Goal: Transaction & Acquisition: Purchase product/service

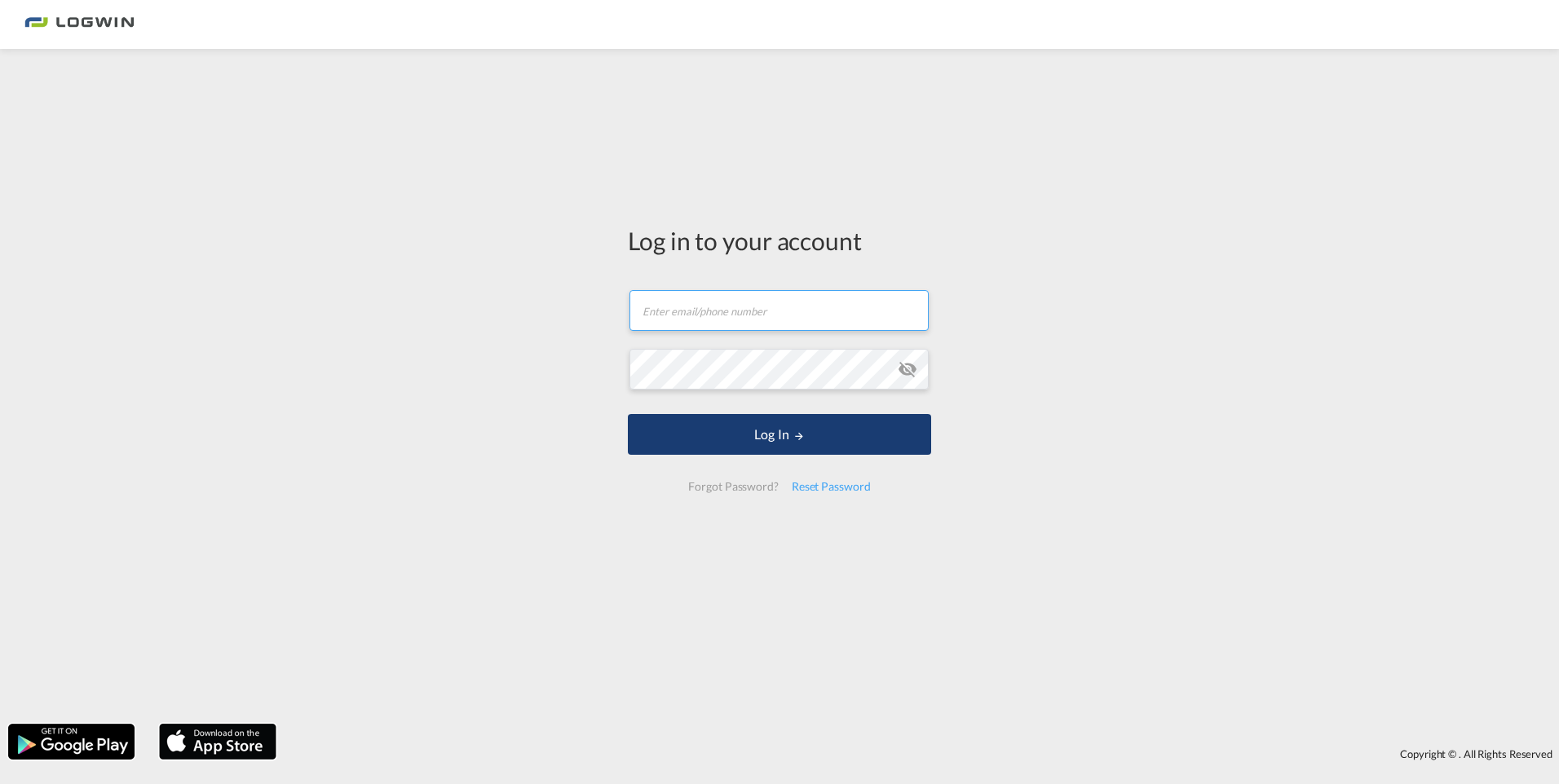
type input "[PERSON_NAME][EMAIL_ADDRESS][DOMAIN_NAME]"
click at [818, 444] on button "Log In" at bounding box center [779, 434] width 303 height 41
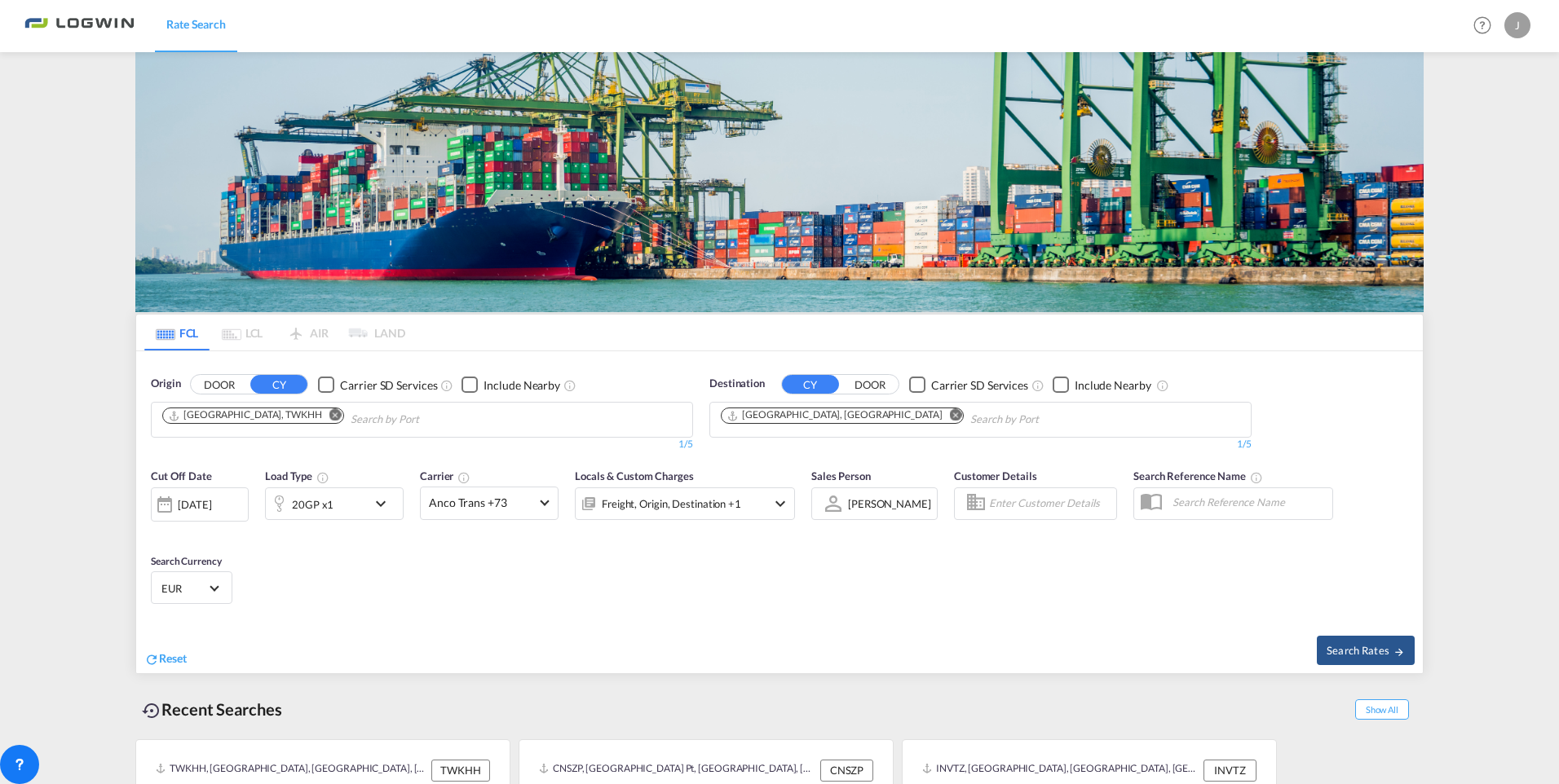
drag, startPoint x: 382, startPoint y: 256, endPoint x: 379, endPoint y: 275, distance: 19.2
click at [382, 255] on img at bounding box center [779, 182] width 1288 height 260
click at [330, 413] on md-icon "Remove" at bounding box center [336, 415] width 12 height 12
click at [267, 426] on input "Chips input." at bounding box center [240, 420] width 155 height 26
type input "cnsnz"
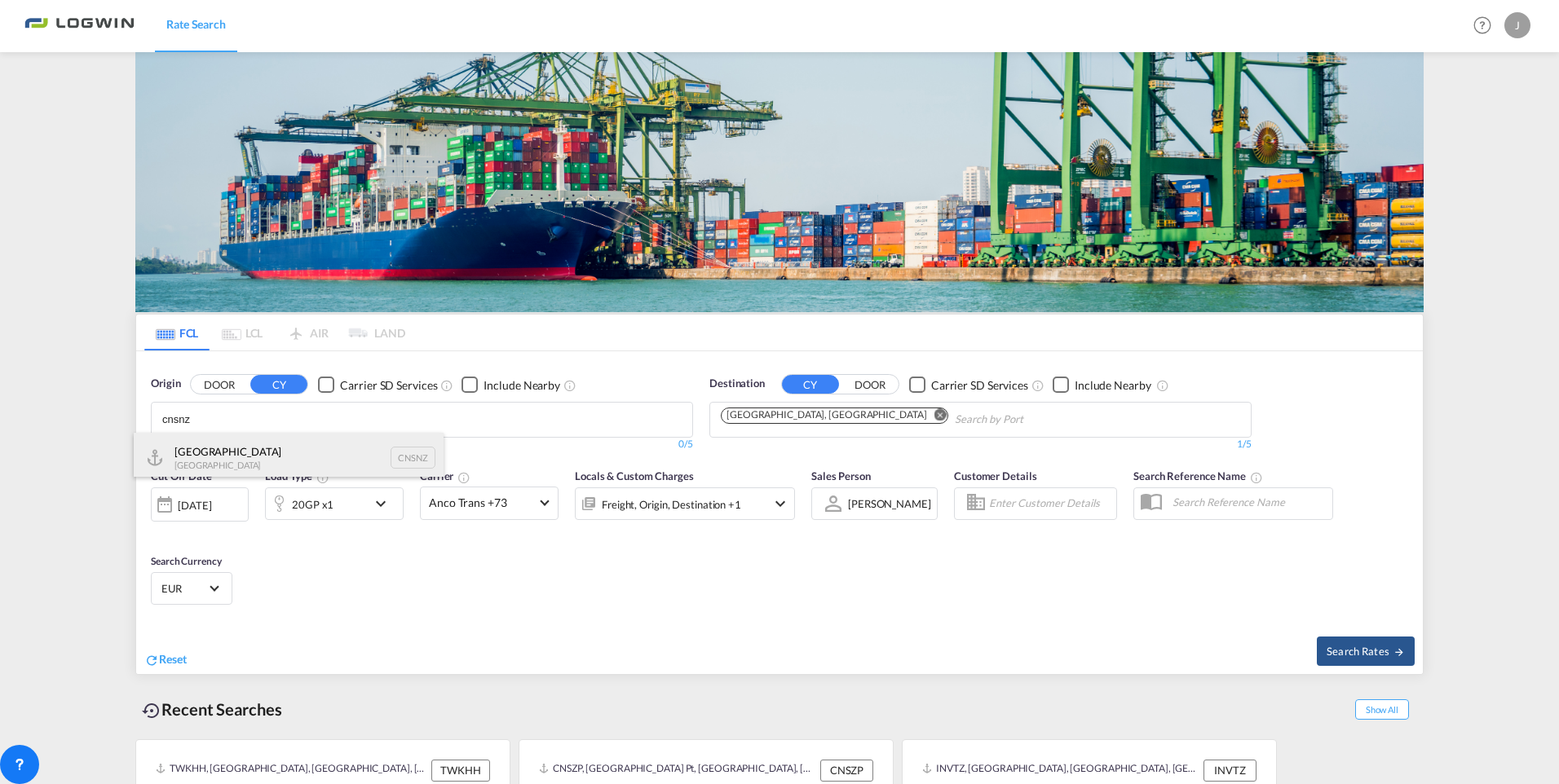
click at [261, 459] on div "Shenzhen [GEOGRAPHIC_DATA] CNSNZ" at bounding box center [289, 457] width 310 height 49
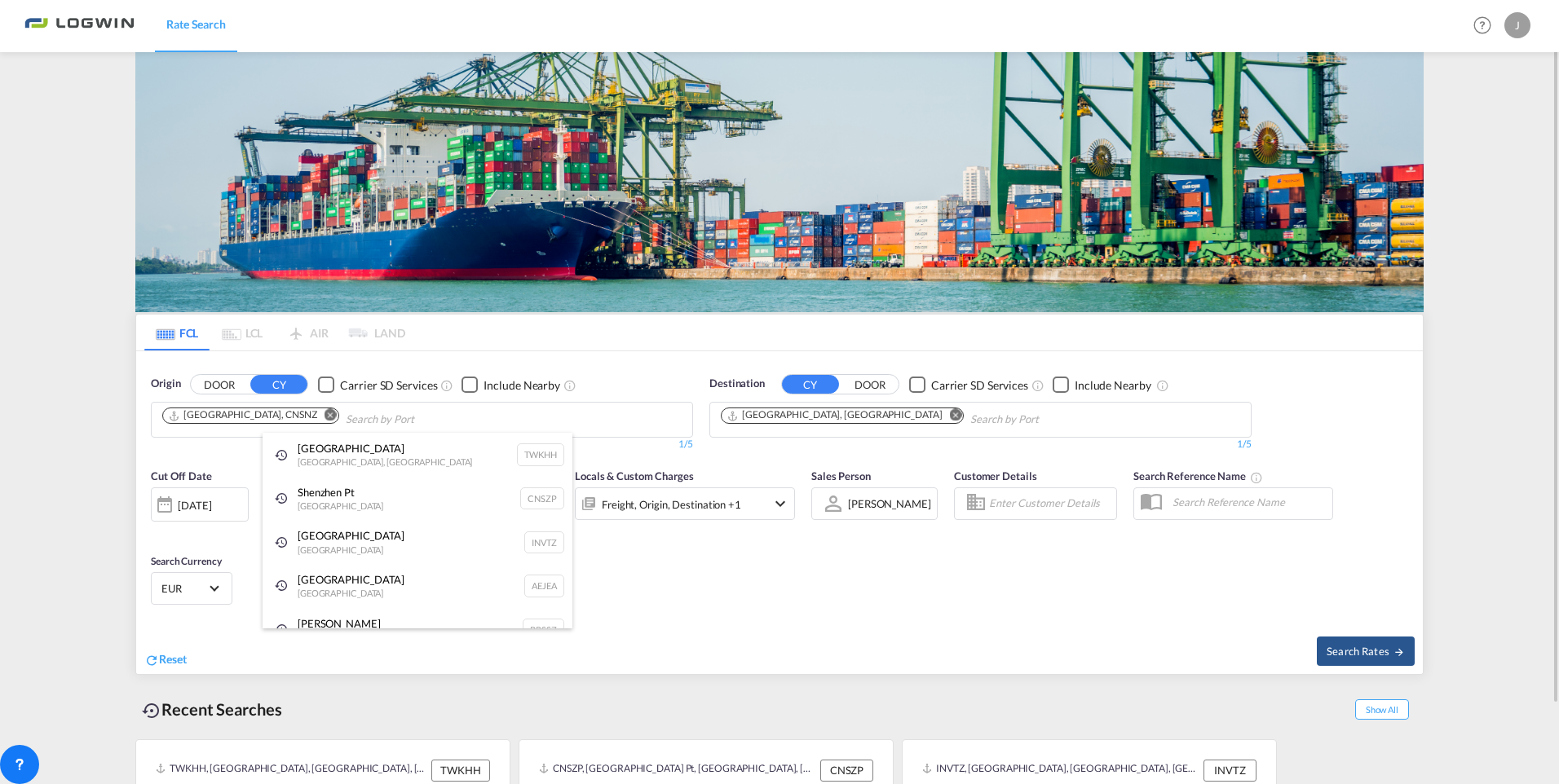
click at [386, 506] on div "Shenzhen Pt [GEOGRAPHIC_DATA] CNSZP" at bounding box center [417, 498] width 310 height 44
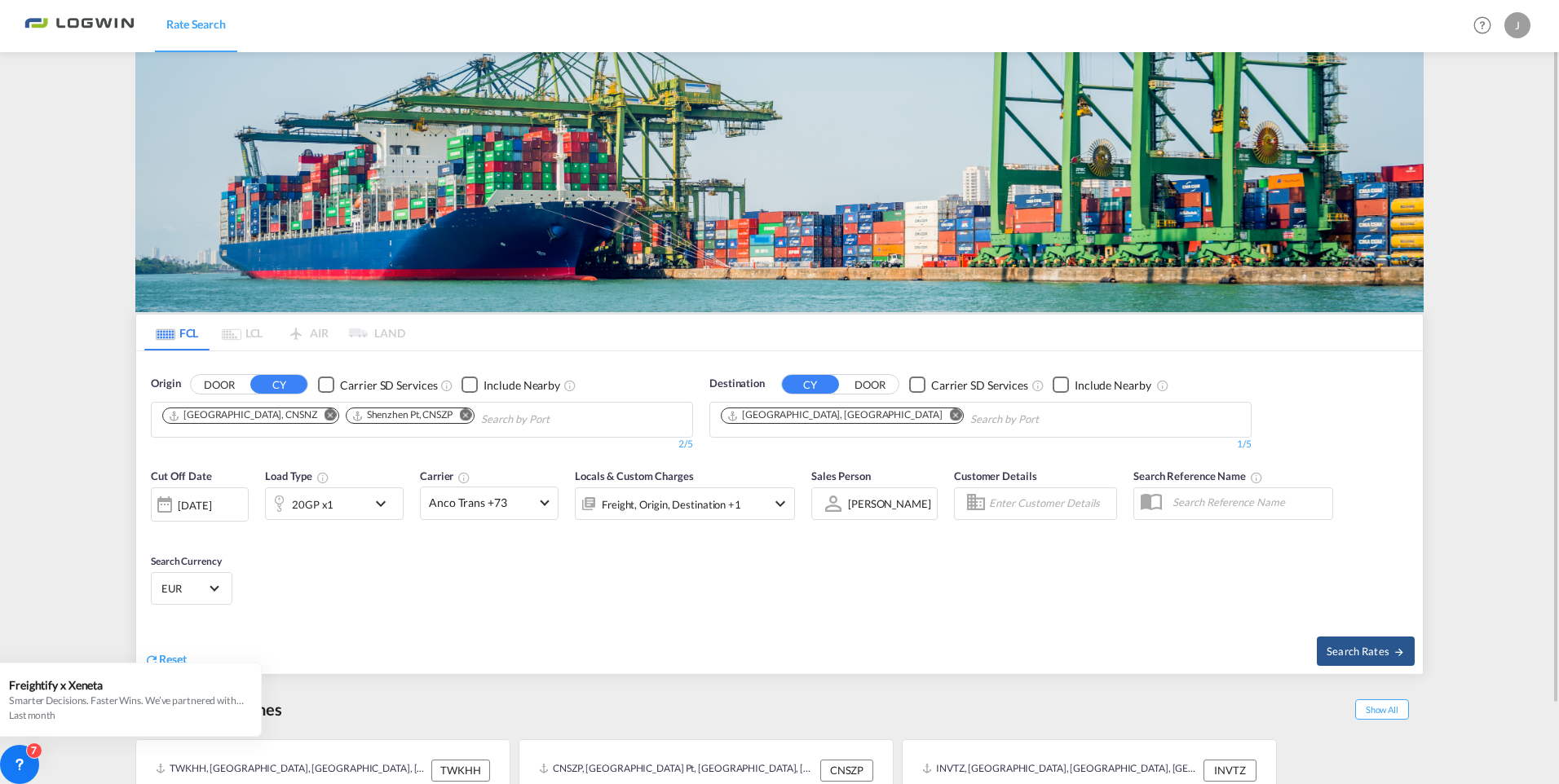
click at [444, 413] on body "Rate Search Rate Search Help Resources Product Release J My Profile Logout FCL …" at bounding box center [779, 392] width 1559 height 784
click at [379, 507] on md-icon "icon-chevron-down" at bounding box center [385, 503] width 28 height 19
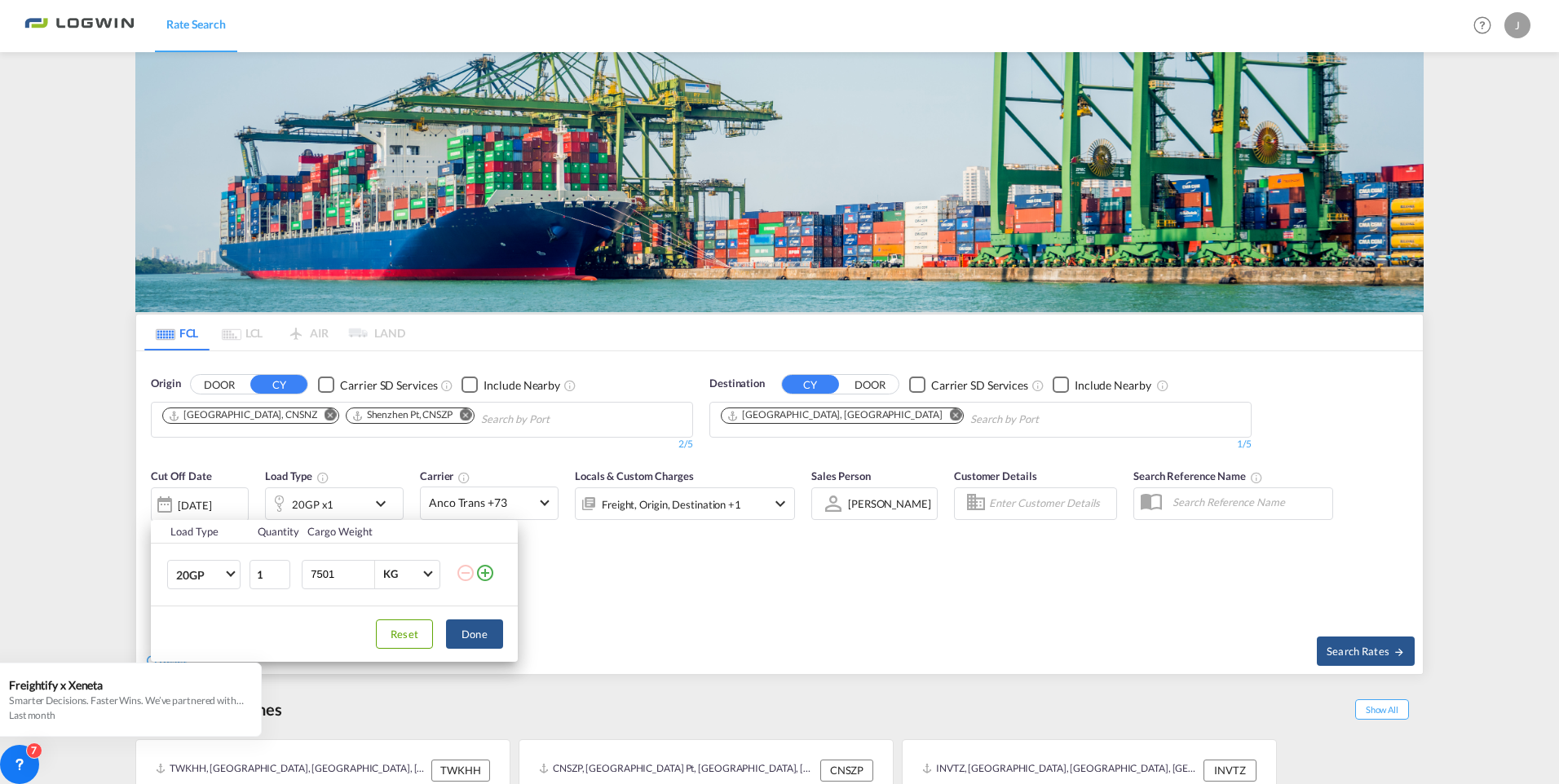
click at [364, 573] on input "7501" at bounding box center [341, 574] width 66 height 28
drag, startPoint x: 342, startPoint y: 579, endPoint x: 221, endPoint y: 548, distance: 124.9
click at [221, 548] on tr "20GP 20GP 40GP 40HC 45HC 20RE 40RE 40HR 20OT 40OT 20FR 40FR 40NR 20NR 45S 20TK …" at bounding box center [334, 574] width 367 height 63
click at [347, 576] on input "7501" at bounding box center [341, 574] width 66 height 28
type input "25300"
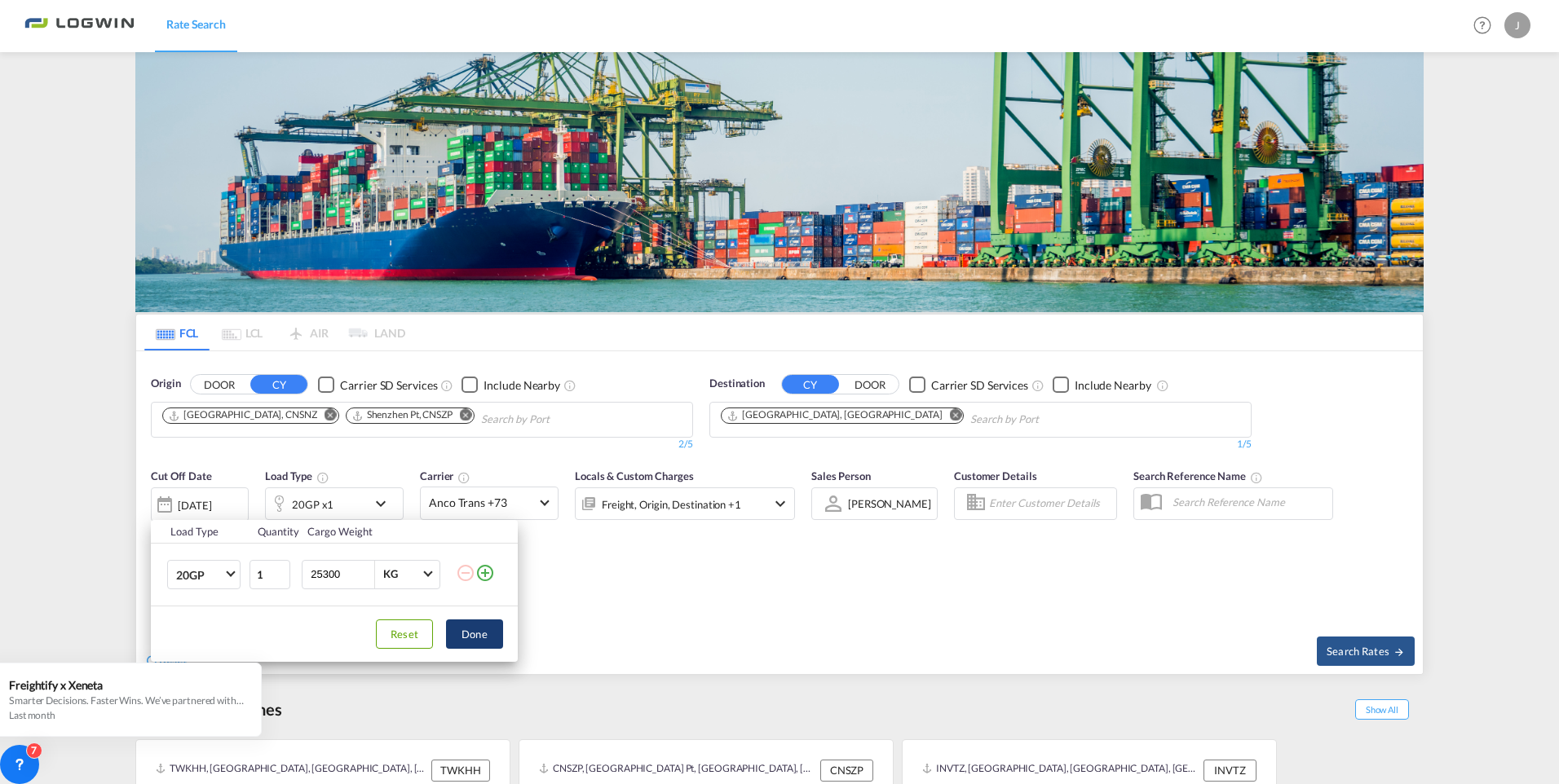
click at [472, 648] on button "Done" at bounding box center [474, 635] width 57 height 30
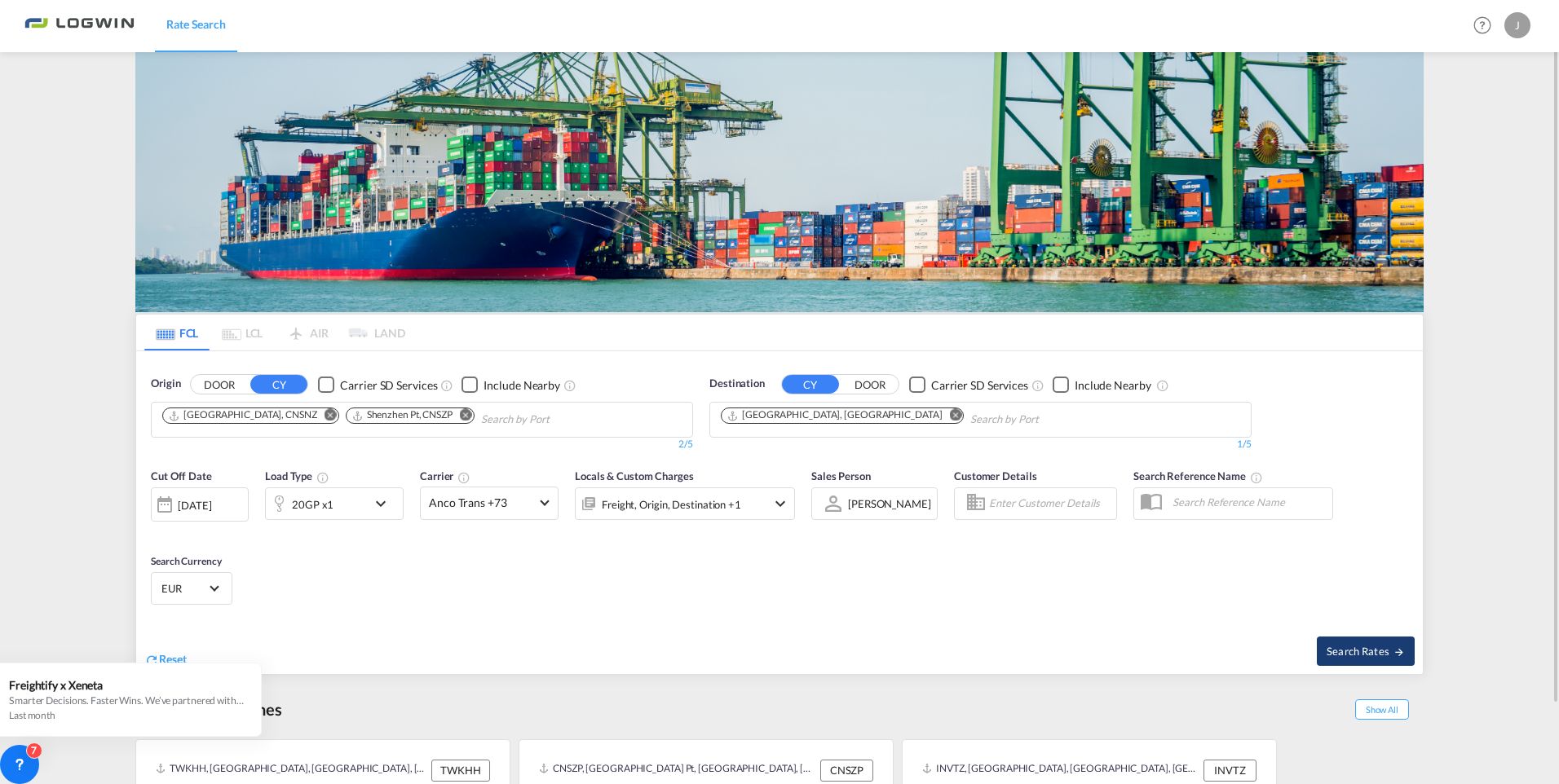
click at [1346, 658] on button "Search Rates" at bounding box center [1366, 651] width 98 height 30
type input "CNSNZ,CNSZP to DEHAM / [DATE]"
